Goal: Unclear

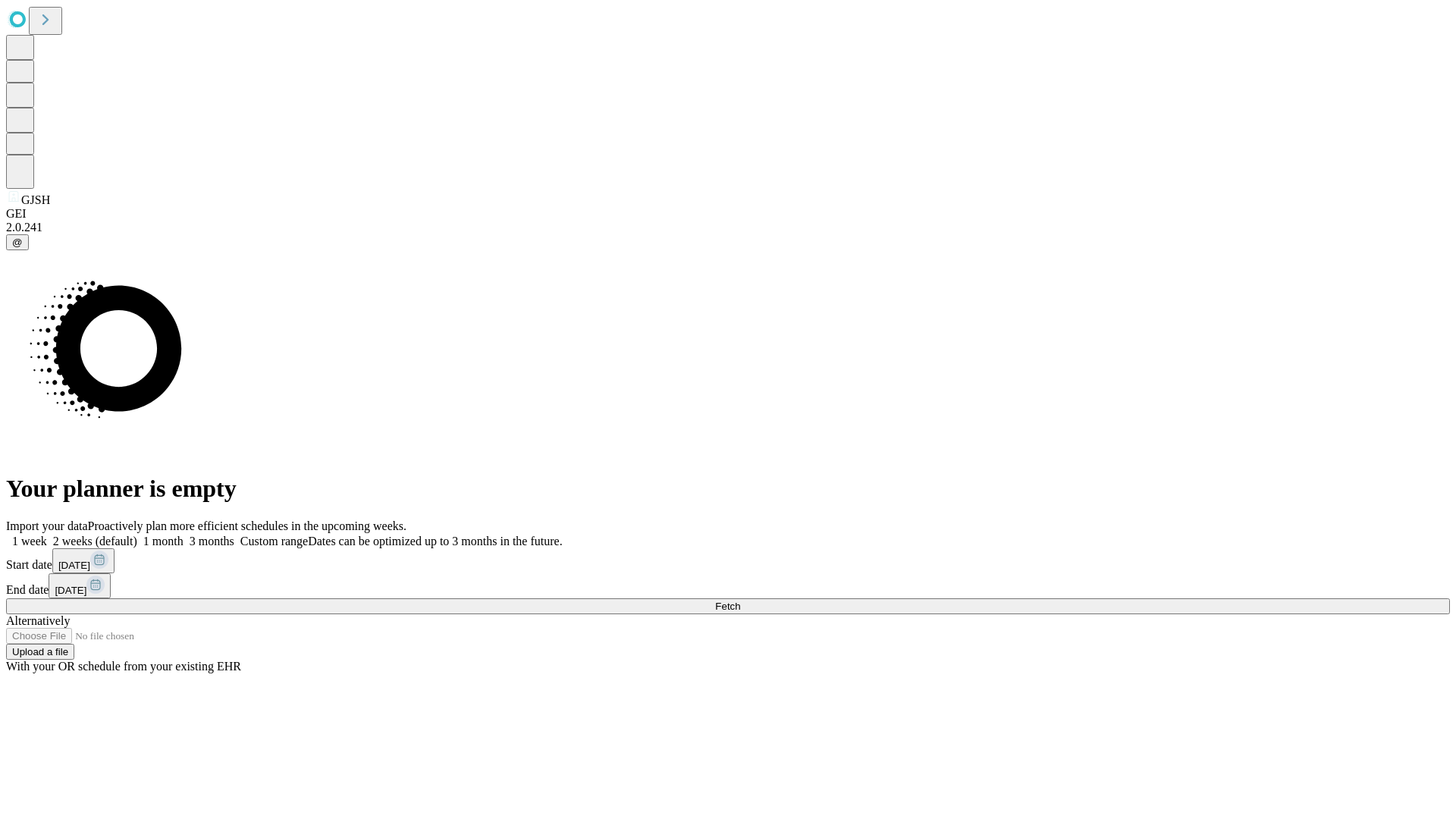
click at [740, 600] on span "Fetch" at bounding box center [727, 605] width 25 height 11
